Goal: Answer question/provide support

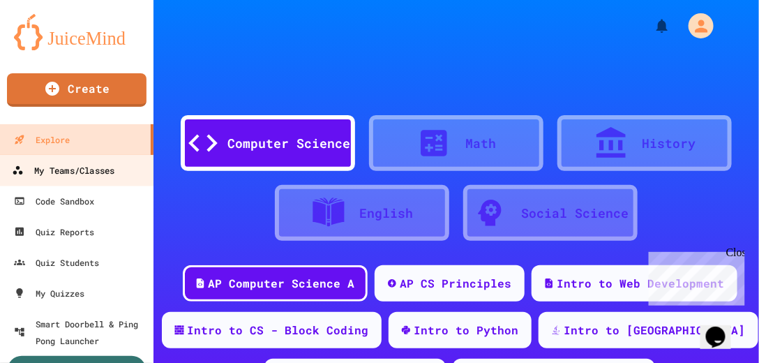
click at [63, 167] on div "My Teams/Classes" at bounding box center [63, 170] width 103 height 17
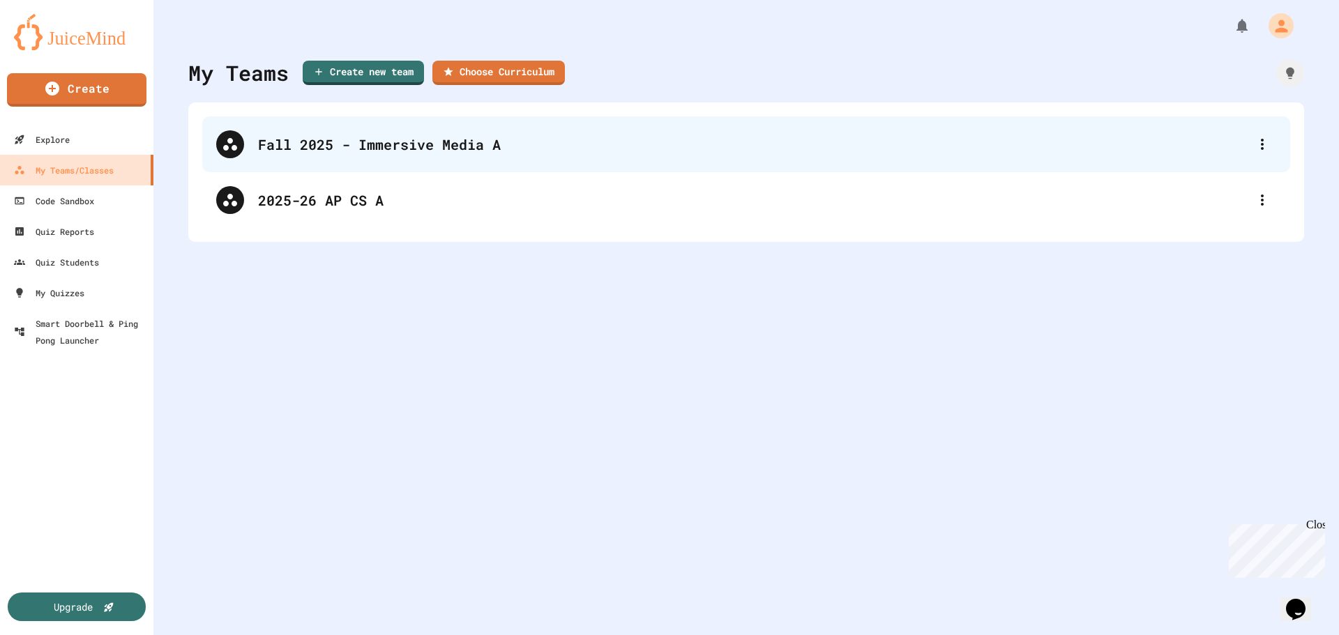
click at [403, 132] on div "Fall 2025 - Immersive Media A" at bounding box center [746, 144] width 1088 height 56
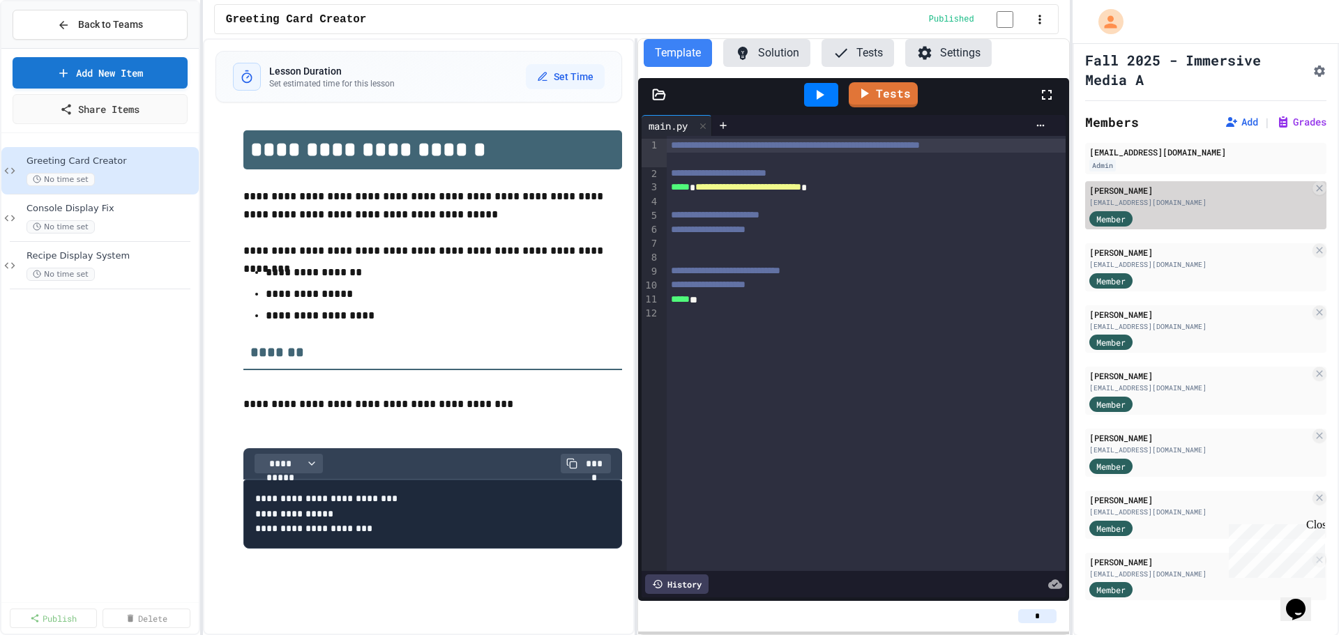
scroll to position [8, 0]
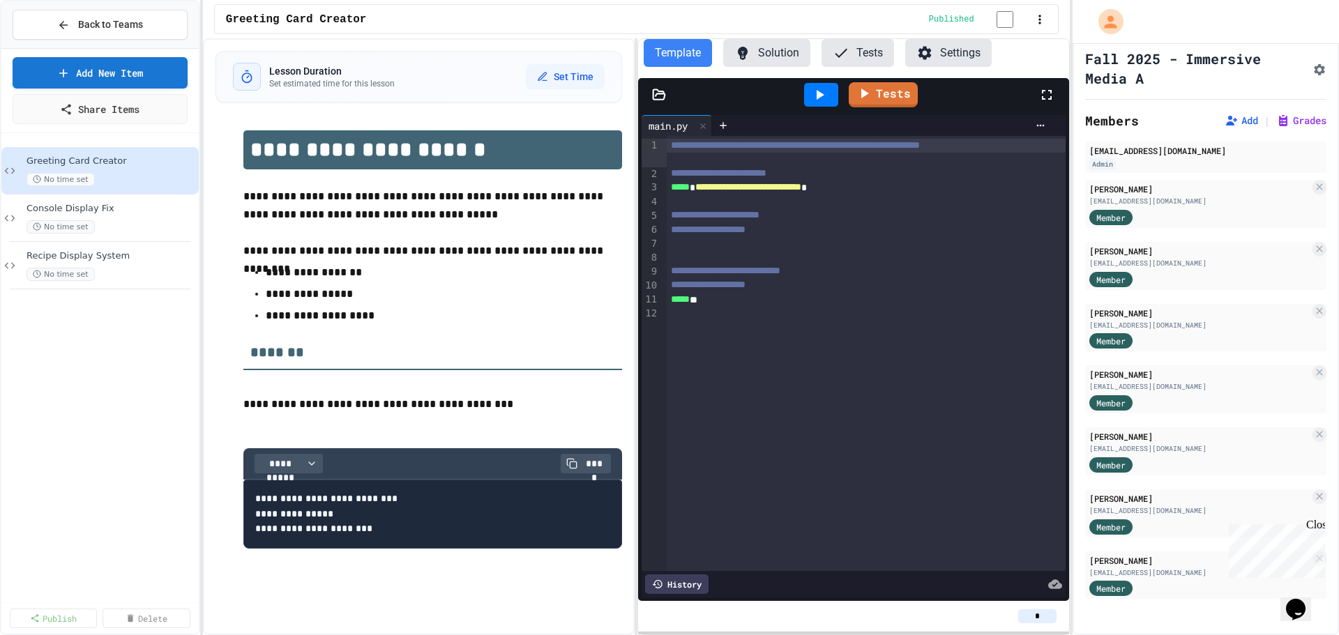
click at [764, 362] on div "Member" at bounding box center [1200, 588] width 220 height 17
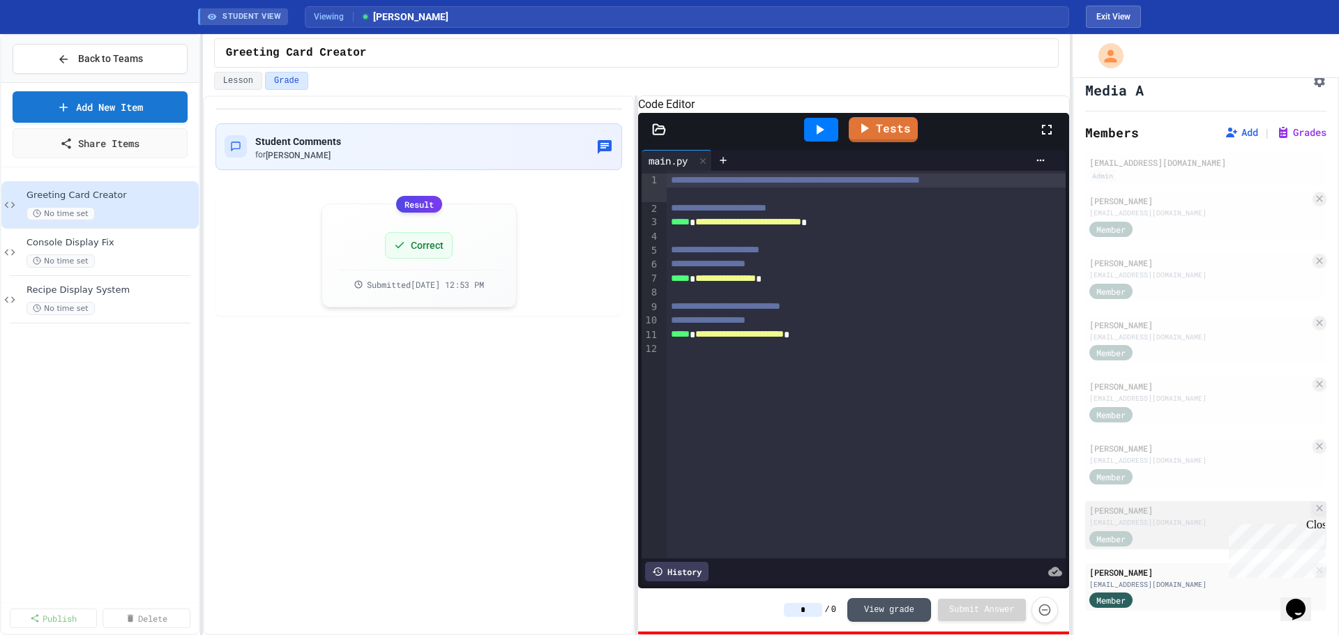
scroll to position [42, 0]
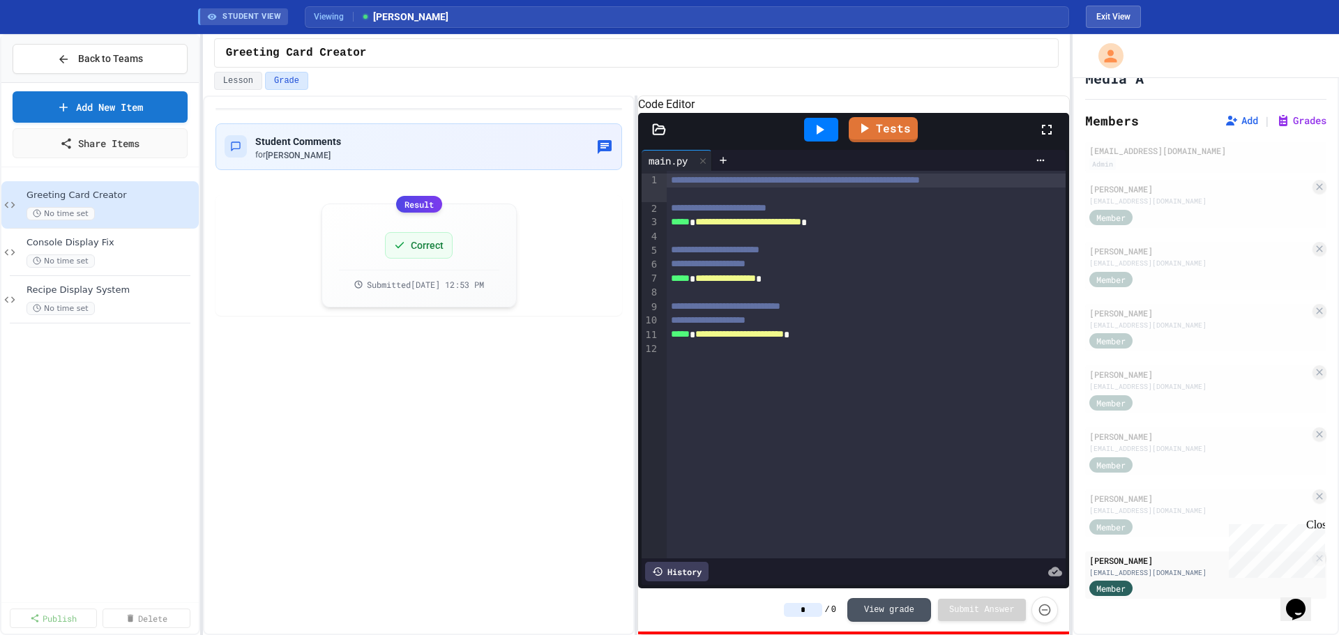
click at [764, 362] on div "Close" at bounding box center [1314, 527] width 17 height 17
click at [598, 145] on icon "button" at bounding box center [605, 147] width 14 height 14
click at [468, 252] on div "Correct Submitted [DATE] 12:53 PM" at bounding box center [419, 254] width 160 height 69
click at [764, 138] on icon at bounding box center [819, 129] width 17 height 17
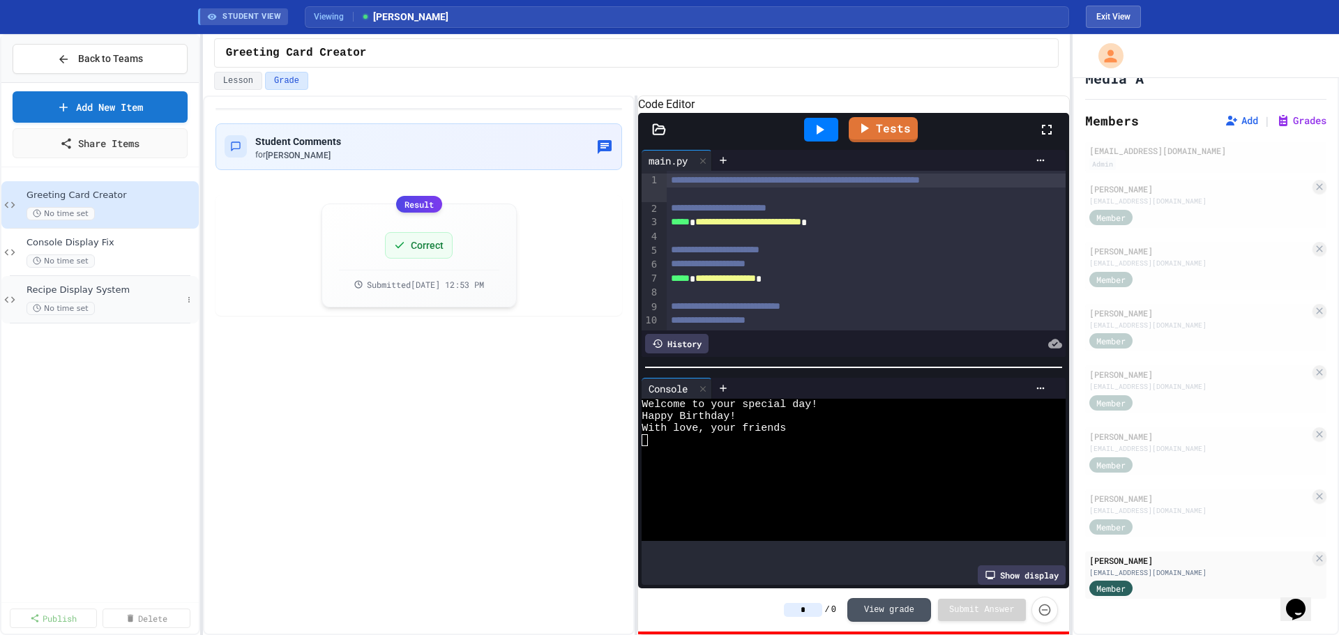
click at [130, 300] on div "Recipe Display System No time set" at bounding box center [105, 300] width 156 height 31
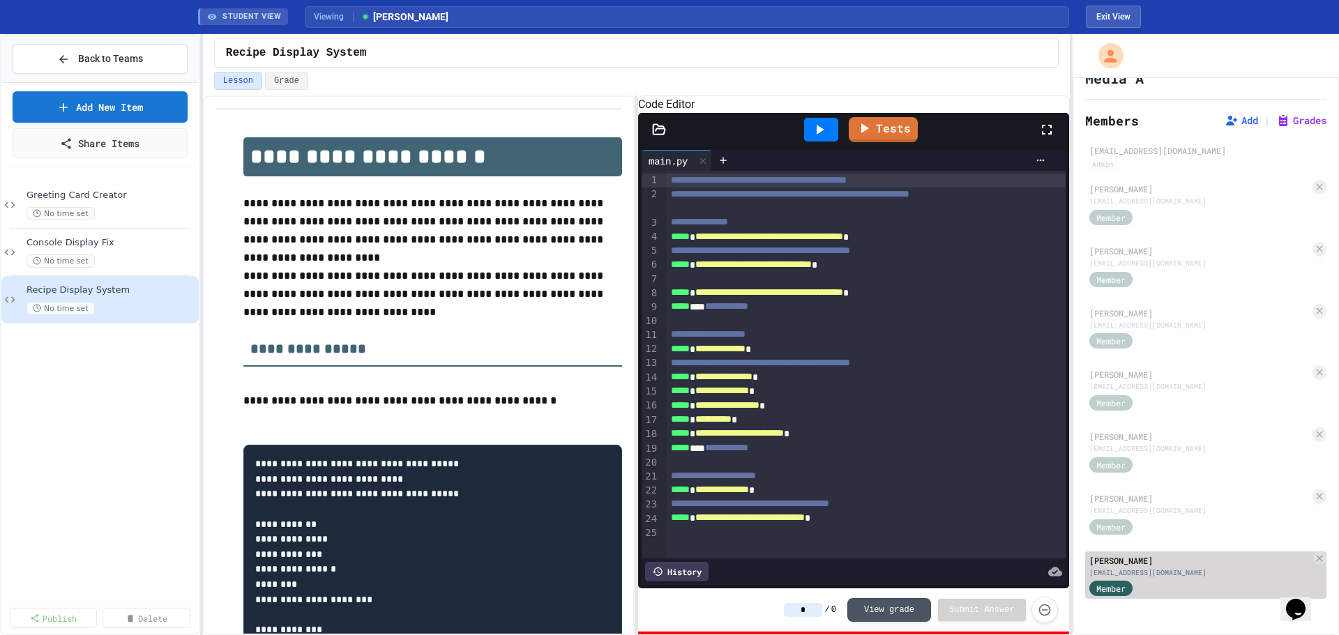
click at [764, 362] on div "[PERSON_NAME]" at bounding box center [1200, 561] width 220 height 13
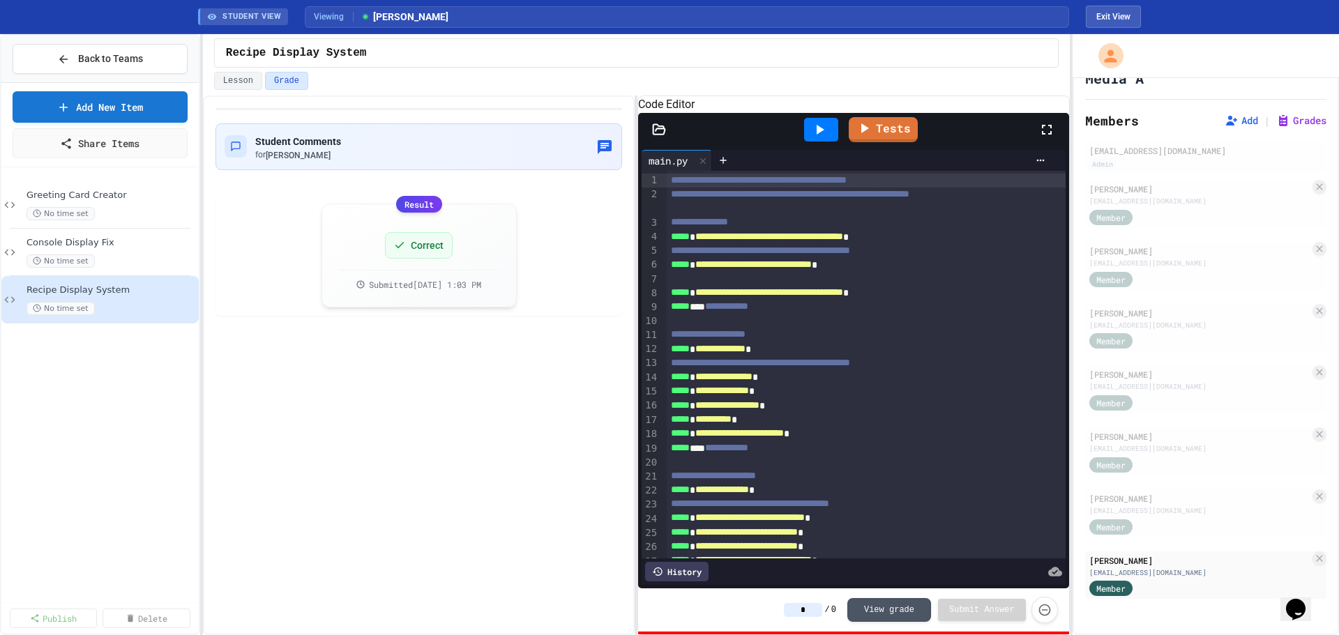
click at [764, 135] on icon at bounding box center [821, 130] width 8 height 10
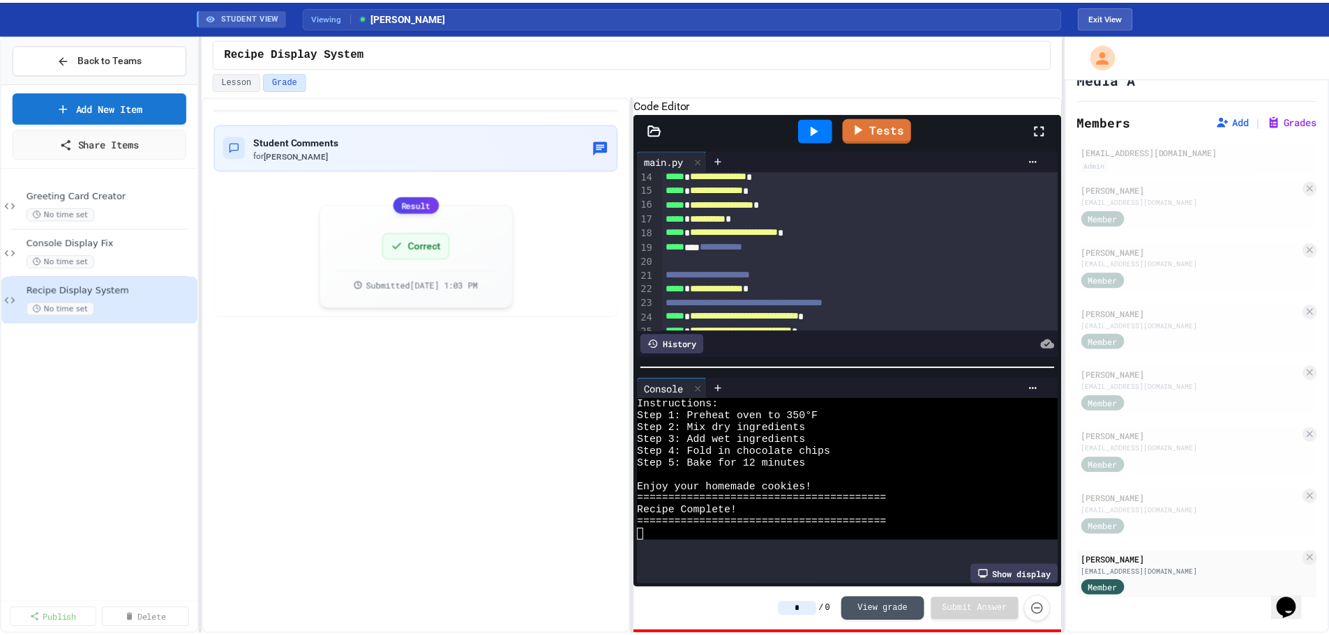
scroll to position [209, 0]
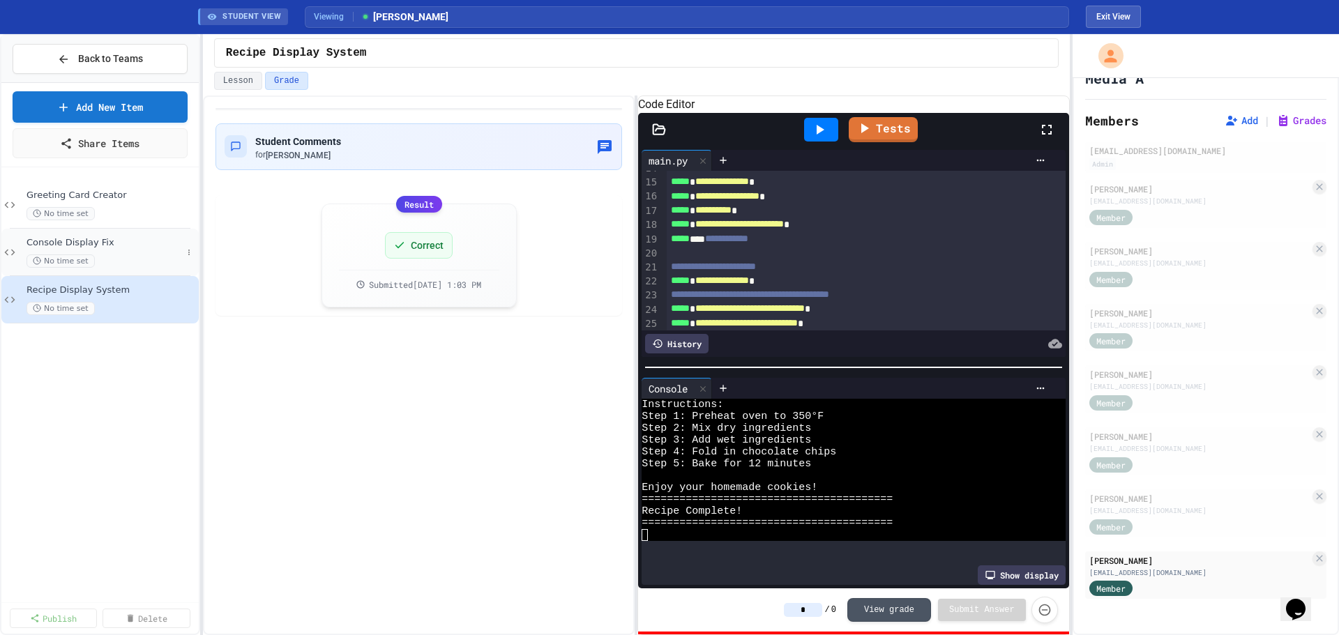
click at [137, 253] on div "Console Display Fix No time set" at bounding box center [105, 252] width 156 height 31
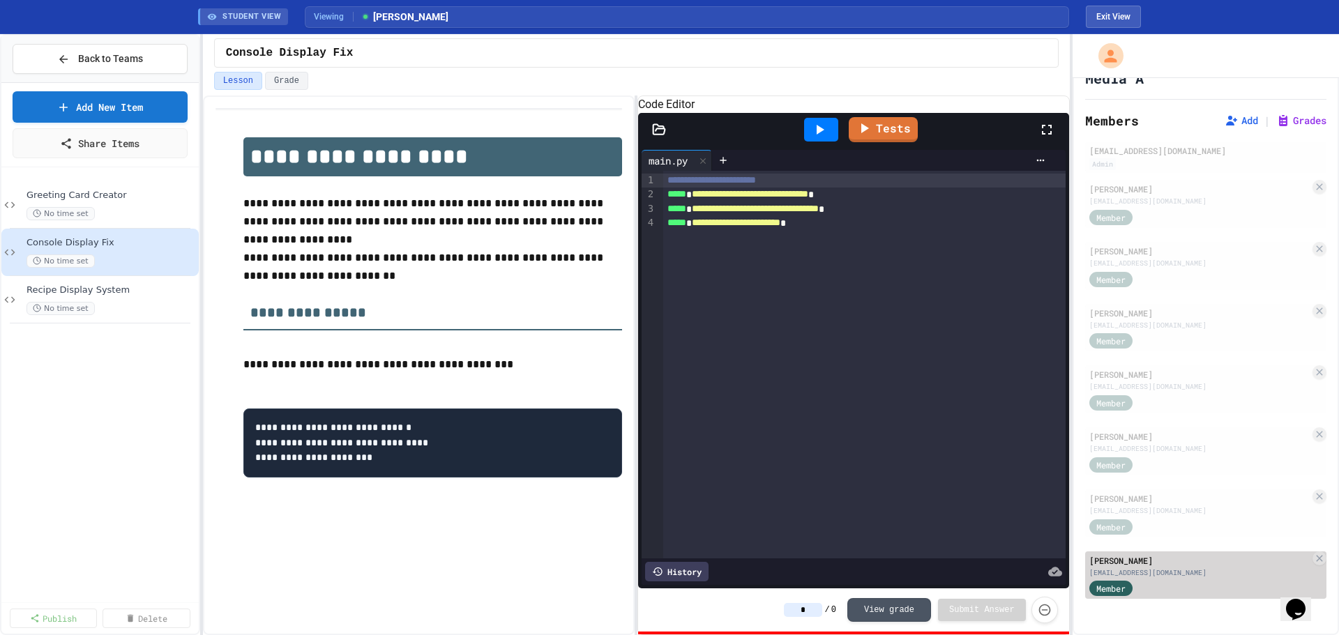
click at [764, 362] on div "[EMAIL_ADDRESS][DOMAIN_NAME]" at bounding box center [1200, 573] width 220 height 10
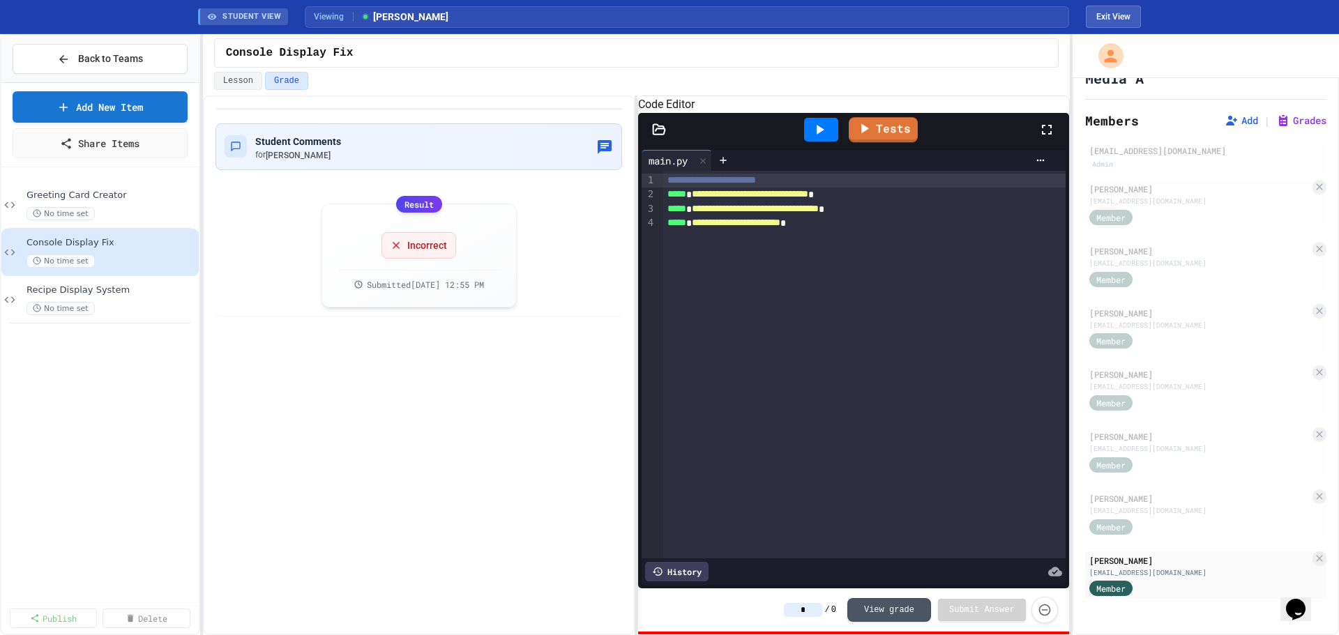
click at [764, 138] on icon at bounding box center [819, 129] width 17 height 17
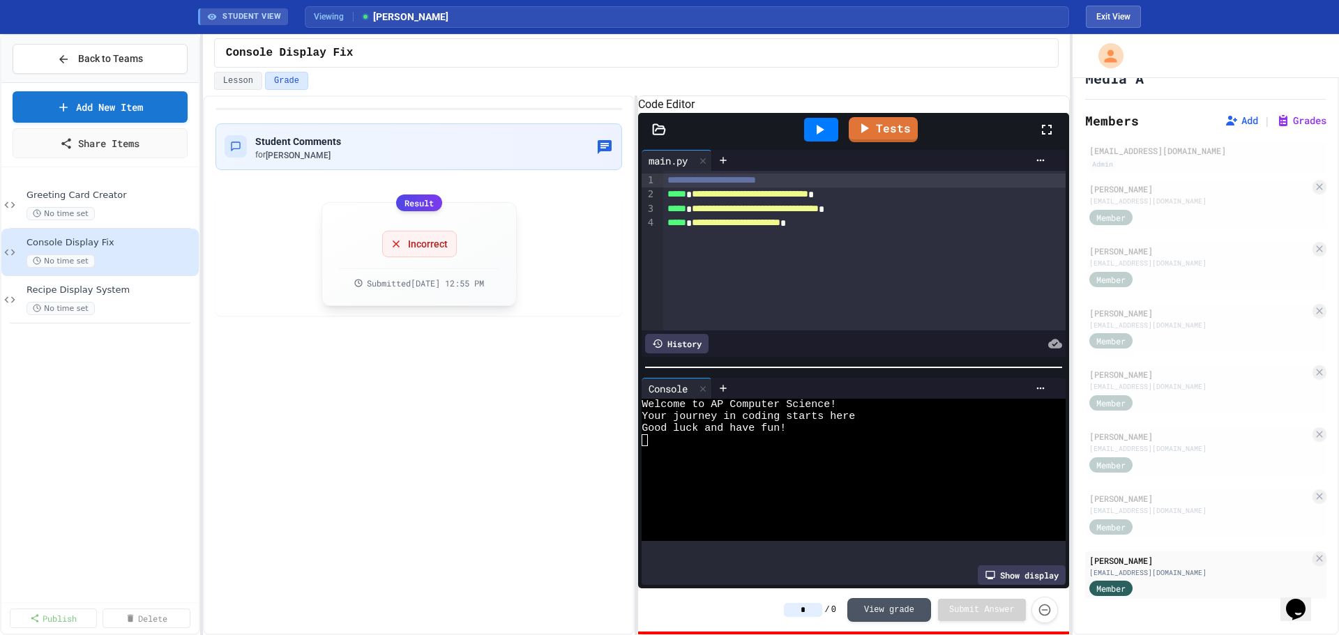
click at [463, 306] on div "Result Incorrect Submitted [DATE] 12:55 PM" at bounding box center [419, 254] width 195 height 104
click at [398, 144] on div "Student Comments for [PERSON_NAME]" at bounding box center [419, 147] width 389 height 29
click at [764, 135] on icon at bounding box center [821, 130] width 8 height 10
click at [764, 362] on icon at bounding box center [1319, 558] width 11 height 11
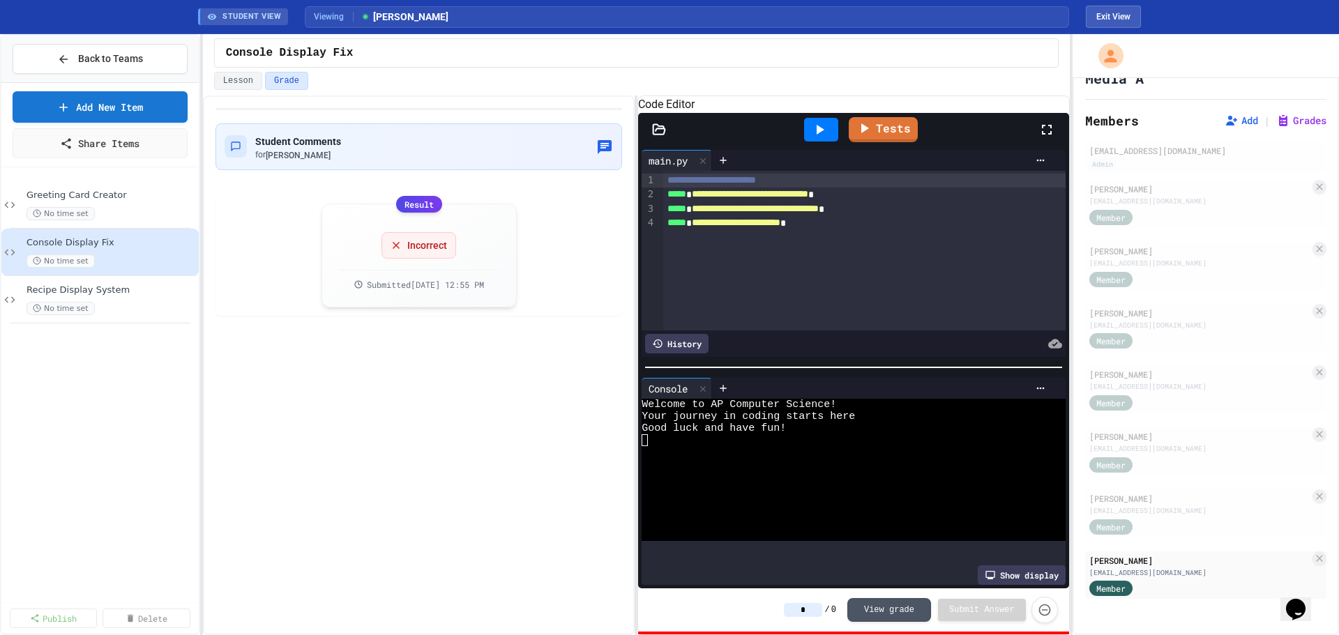
click at [764, 362] on span "Member" at bounding box center [1111, 588] width 29 height 13
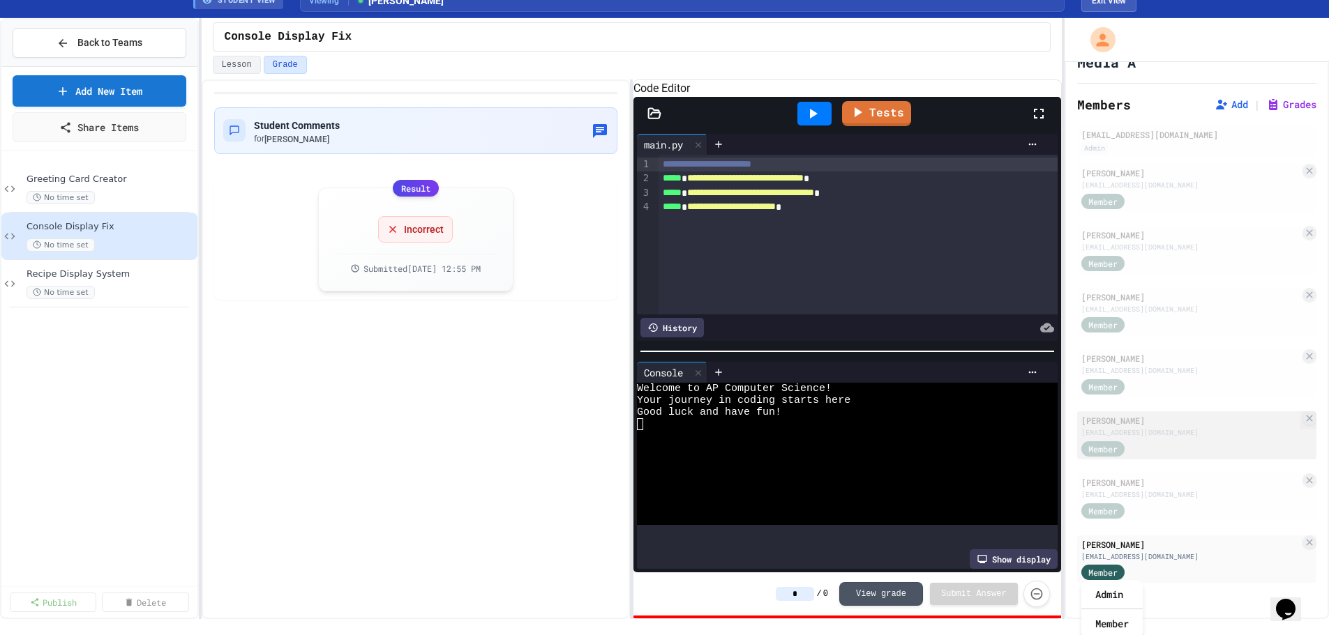
scroll to position [20, 0]
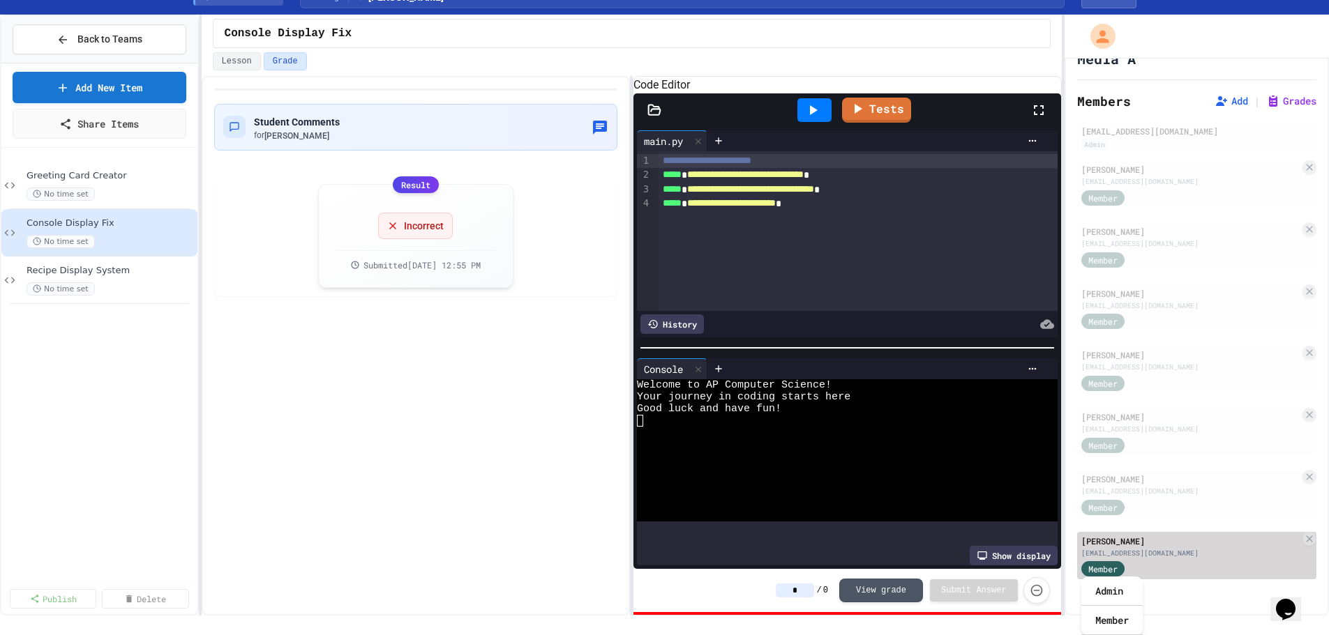
click at [764, 362] on div "[EMAIL_ADDRESS][DOMAIN_NAME]" at bounding box center [1190, 553] width 218 height 10
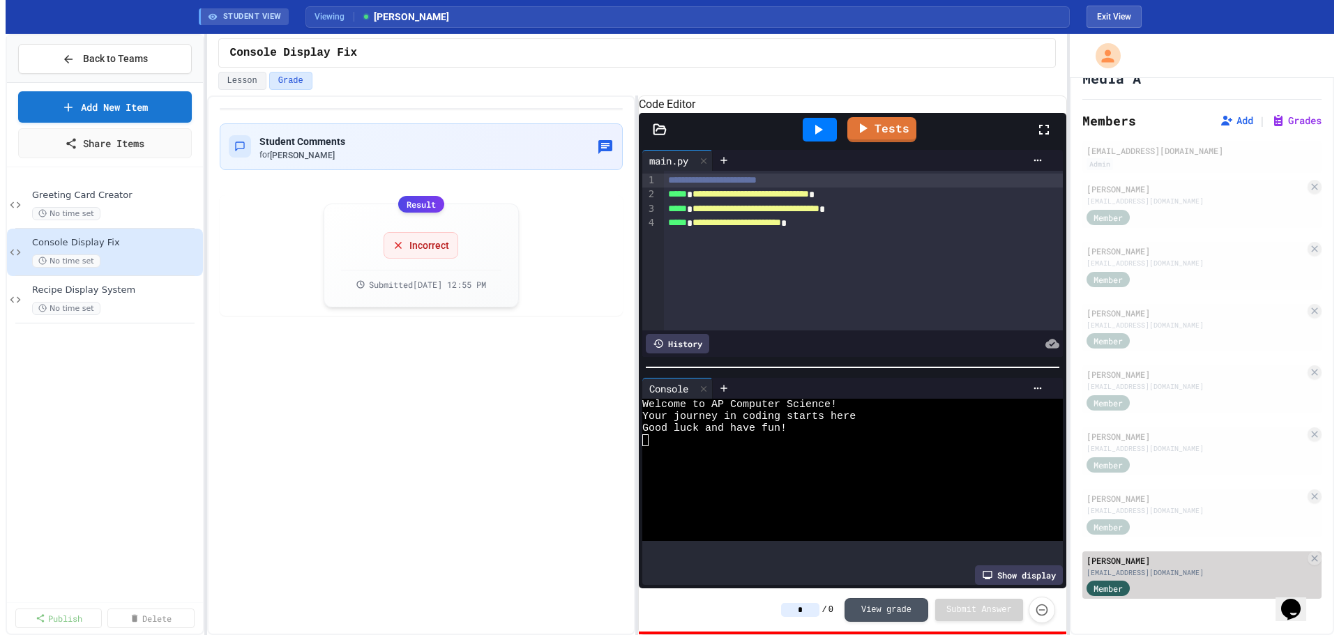
scroll to position [0, 0]
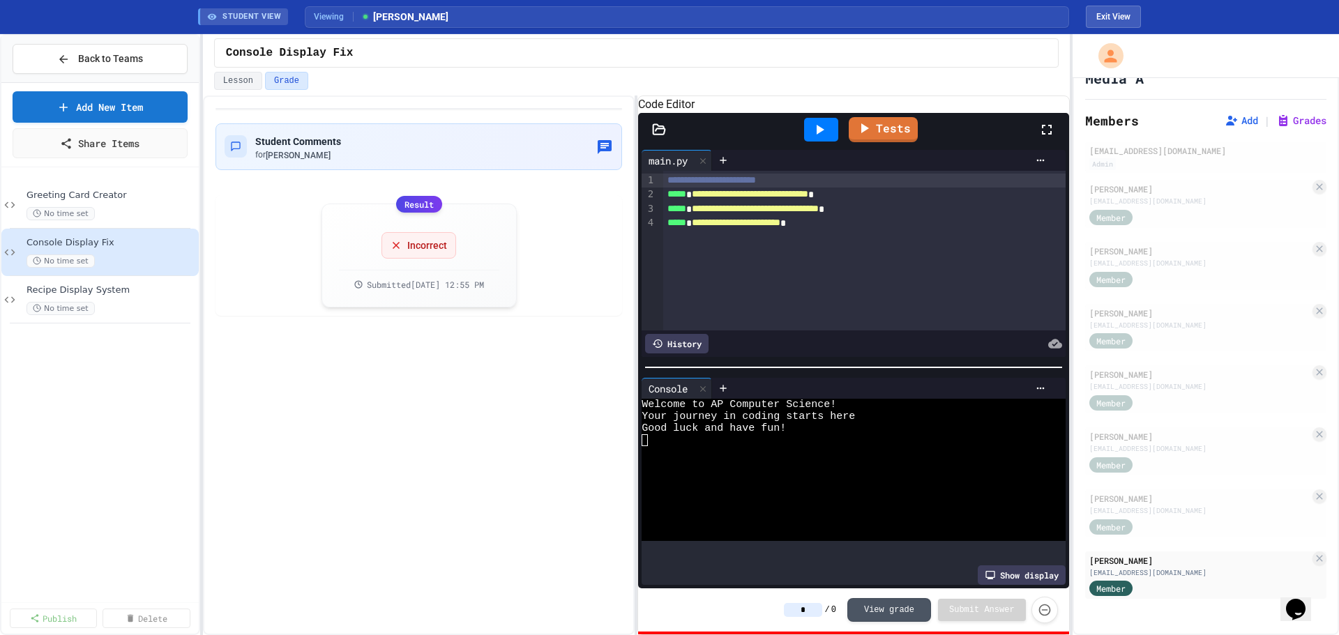
click at [282, 76] on button "Grade" at bounding box center [286, 81] width 43 height 18
click at [598, 148] on icon "button" at bounding box center [604, 147] width 17 height 17
click at [394, 18] on span "[PERSON_NAME]" at bounding box center [405, 17] width 88 height 15
click at [333, 15] on span "Viewing" at bounding box center [334, 16] width 40 height 13
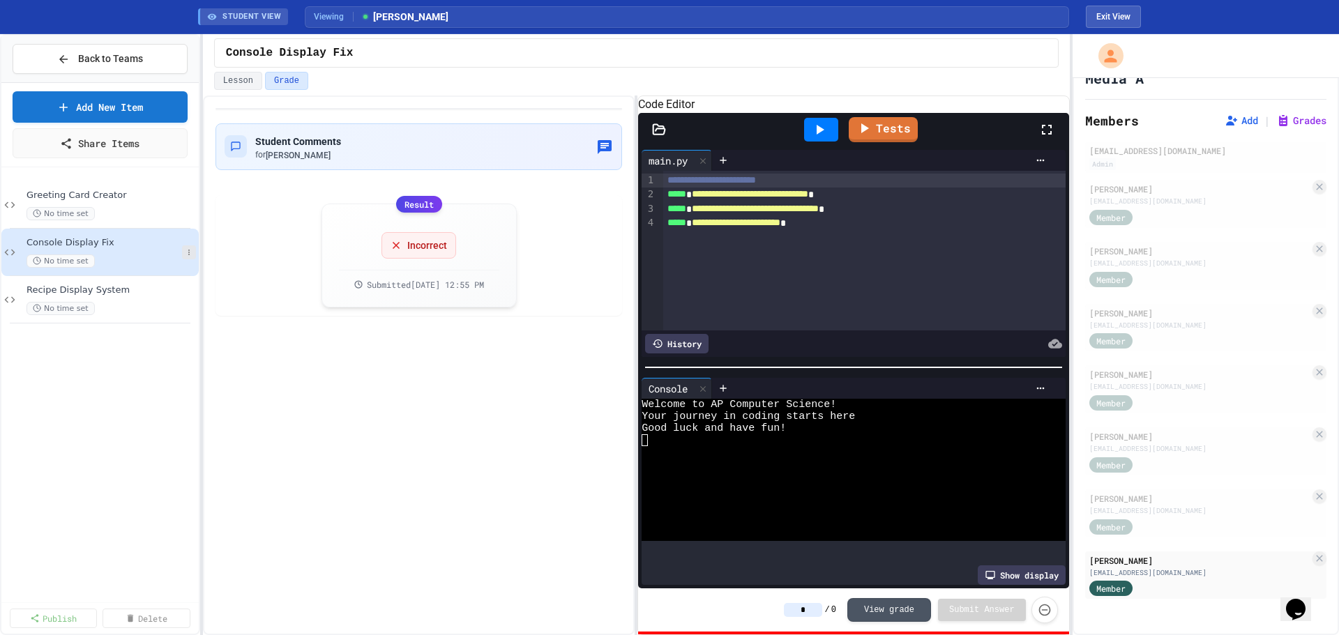
click at [185, 250] on icon at bounding box center [189, 252] width 8 height 8
click at [250, 246] on div at bounding box center [669, 317] width 1339 height 635
click at [379, 146] on div "Student Comments for [PERSON_NAME]" at bounding box center [419, 147] width 389 height 29
type textarea "**********"
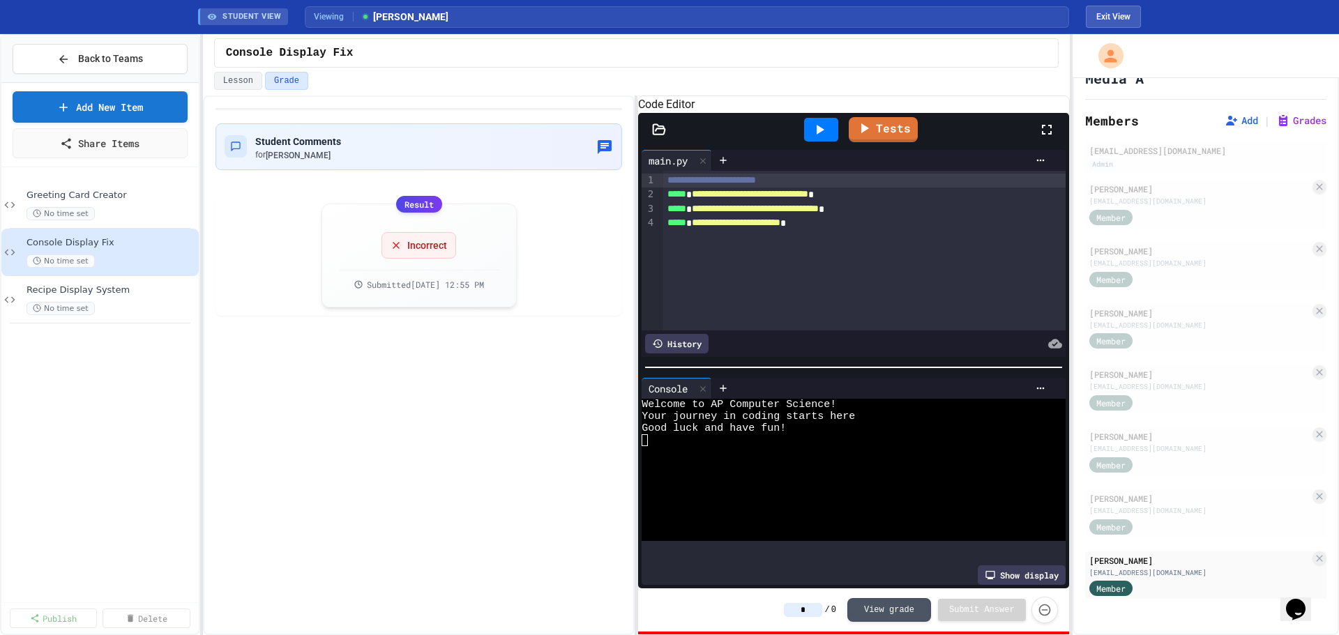
click at [764, 362] on button "View grade" at bounding box center [889, 610] width 84 height 24
click at [393, 245] on icon at bounding box center [396, 244] width 11 height 11
click at [397, 246] on icon at bounding box center [396, 244] width 6 height 6
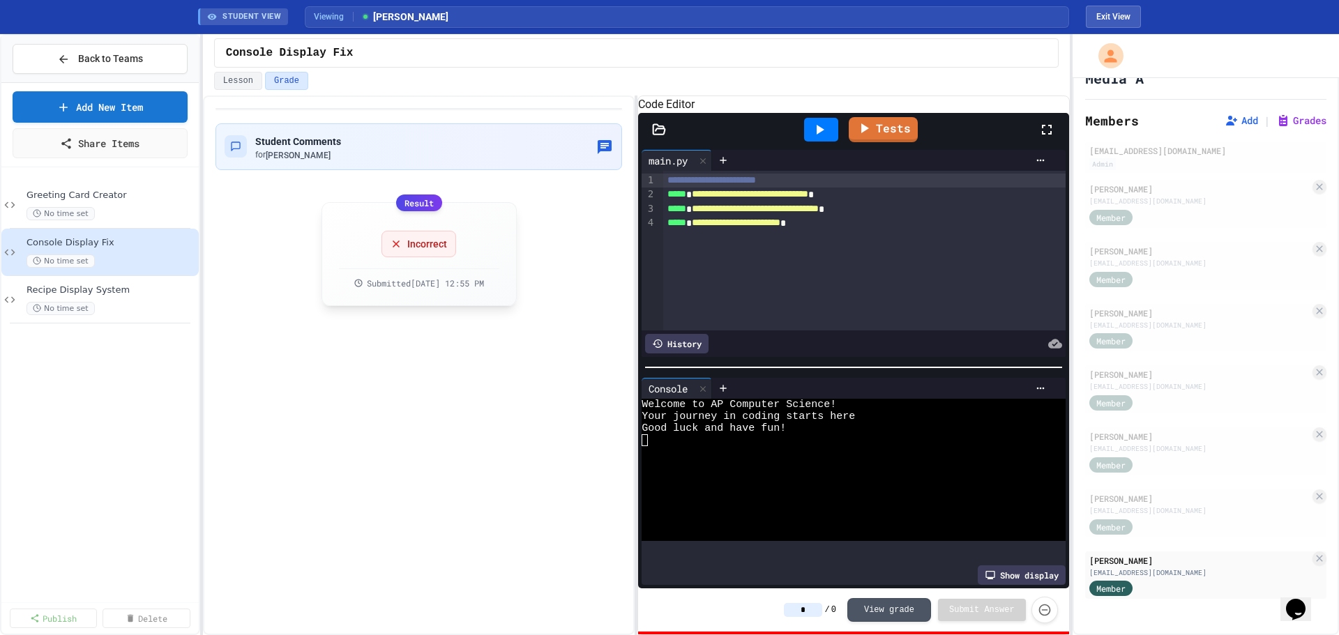
click at [396, 242] on icon at bounding box center [396, 244] width 11 height 11
drag, startPoint x: 483, startPoint y: 250, endPoint x: 582, endPoint y: 201, distance: 110.7
click at [582, 201] on div "Result Incorrect Submitted [DATE] 12:55 PM" at bounding box center [419, 255] width 407 height 121
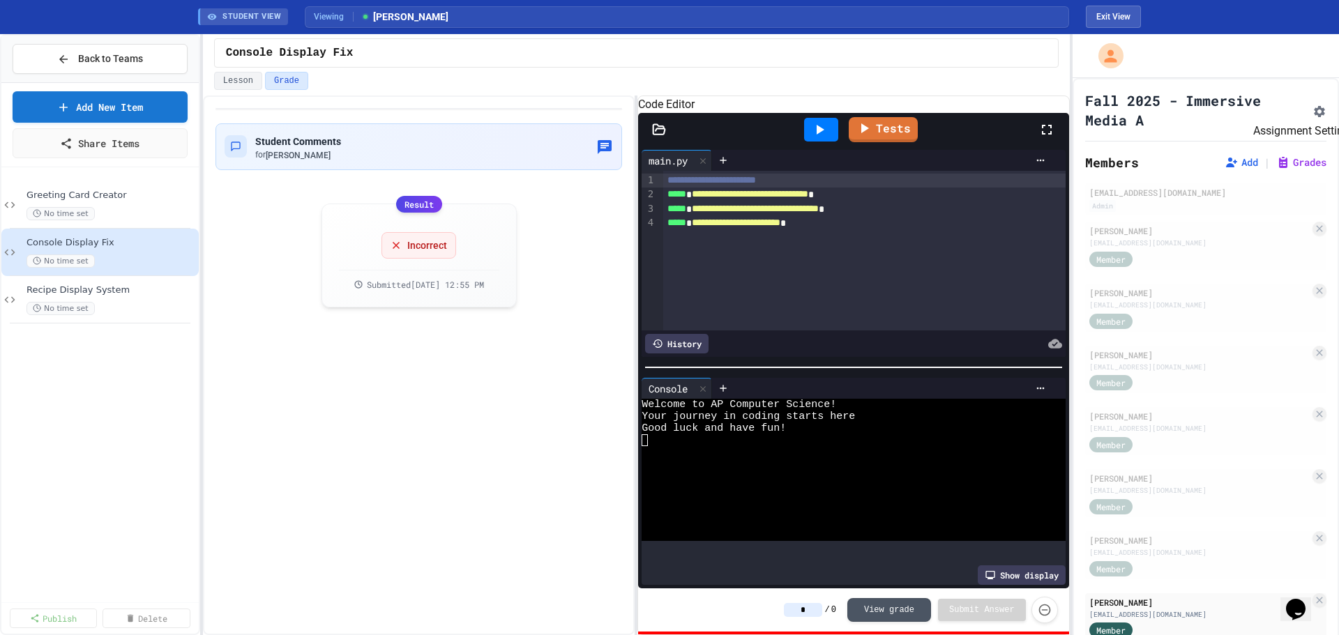
click at [764, 106] on icon "Assignment Settings" at bounding box center [1320, 112] width 14 height 14
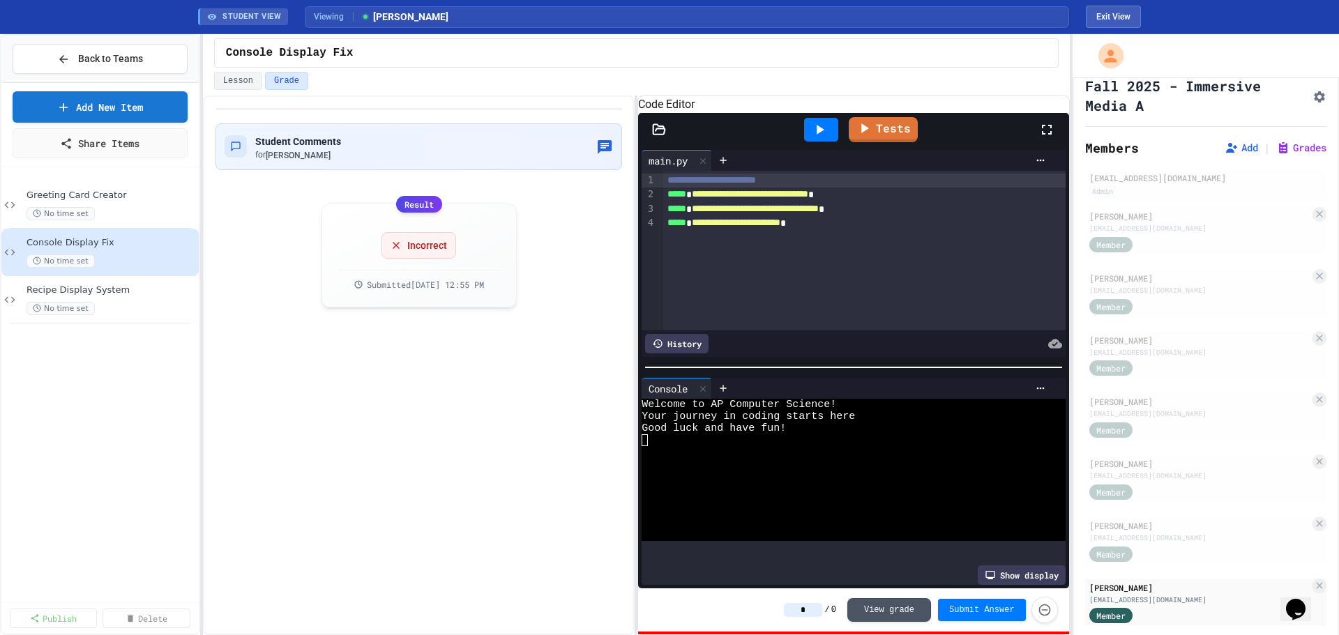
scroll to position [0, 0]
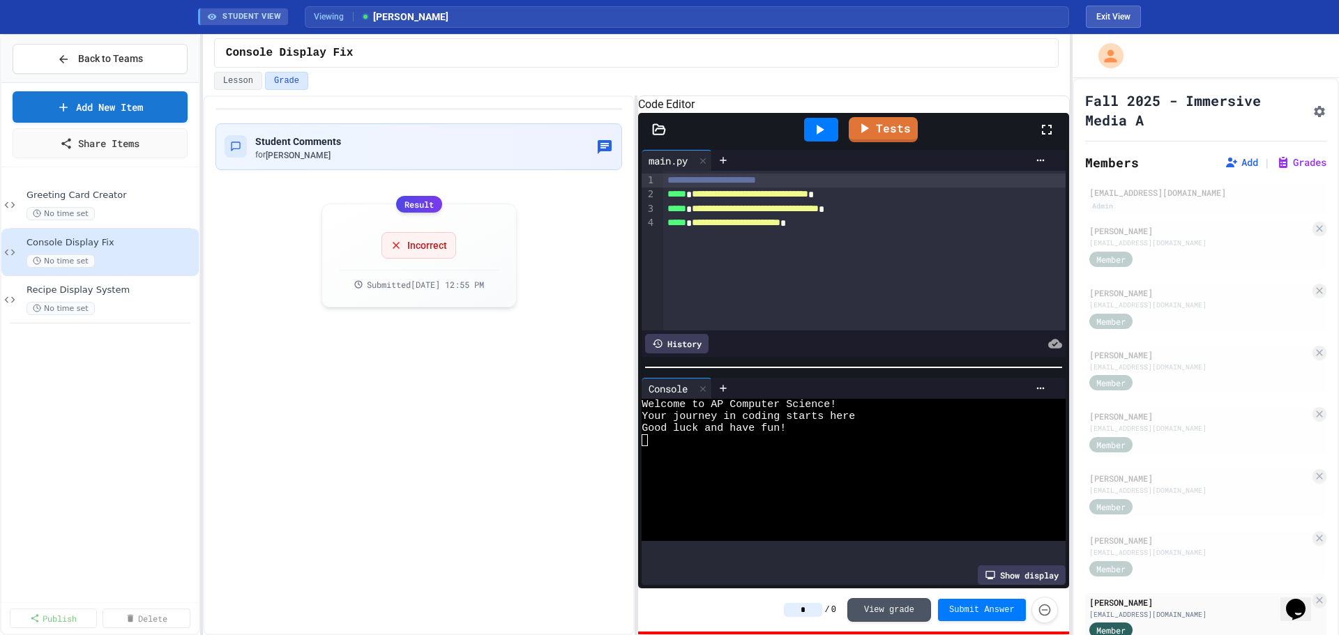
click at [764, 112] on div "Fall 2025 - Immersive Media A Members Add | Grades [EMAIL_ADDRESS][DOMAIN_NAME]…" at bounding box center [1206, 377] width 266 height 599
click at [764, 112] on icon "Assignment Settings" at bounding box center [1319, 111] width 11 height 11
